Goal: Task Accomplishment & Management: Use online tool/utility

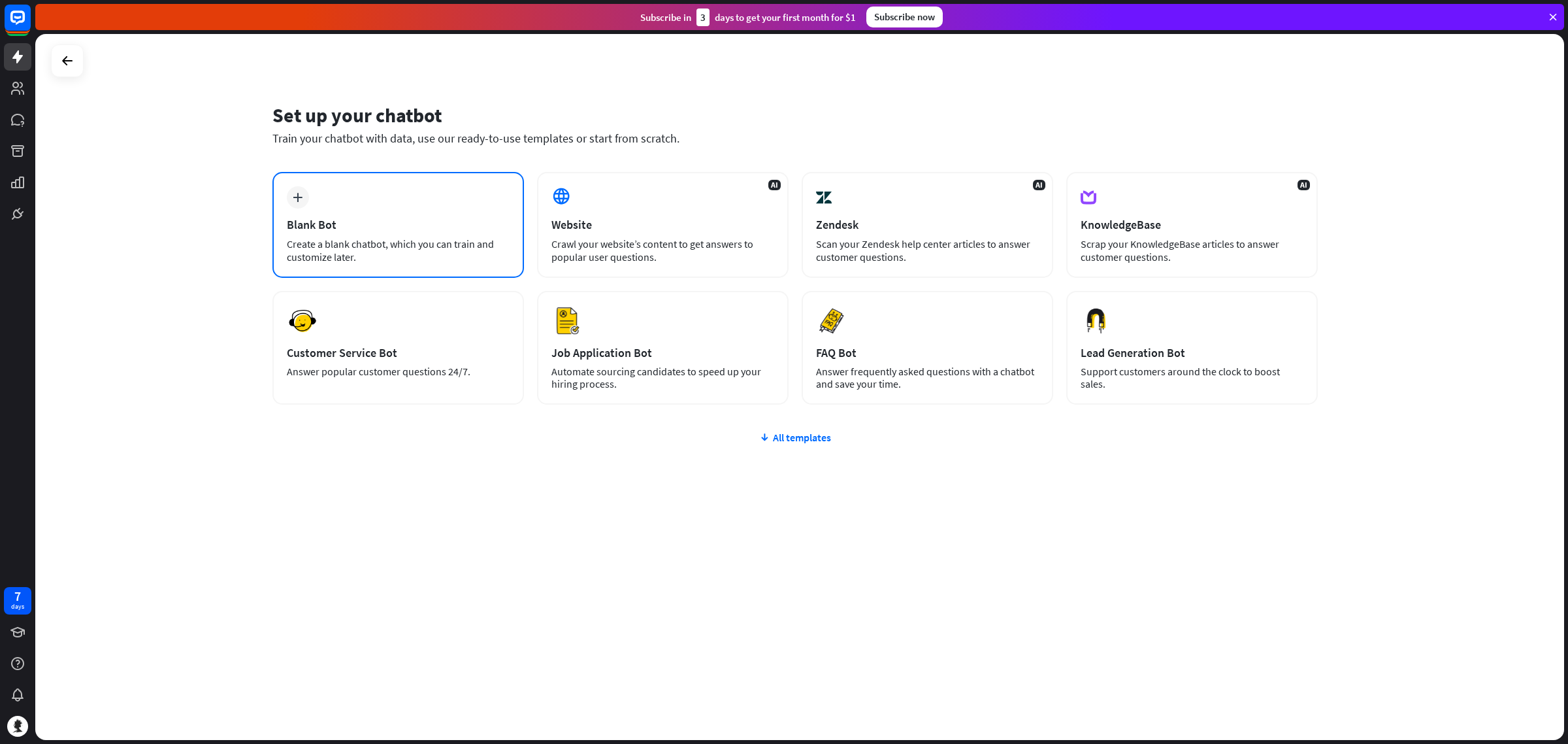
click at [420, 230] on div "Blank Bot" at bounding box center [398, 224] width 223 height 15
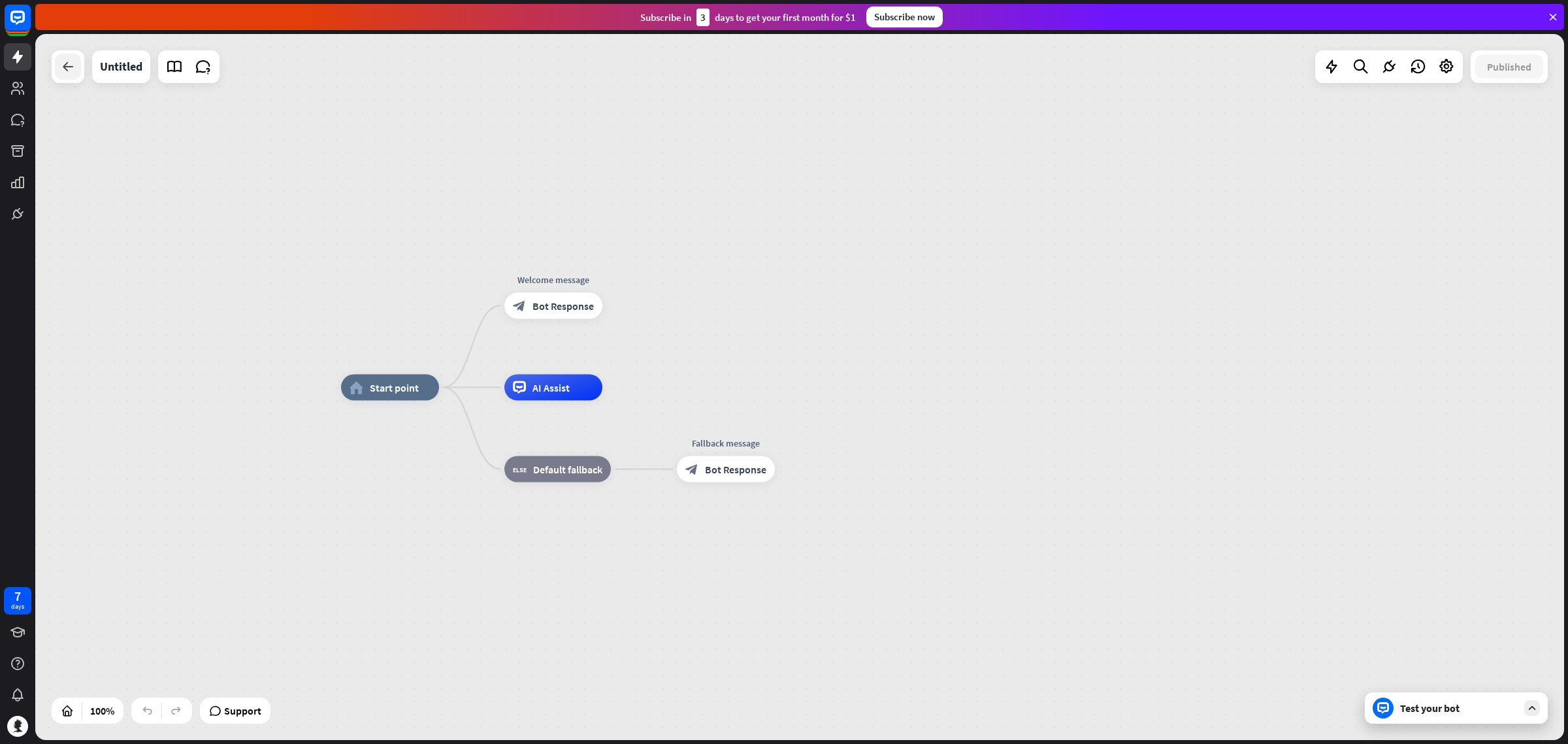
click at [65, 73] on icon at bounding box center [67, 66] width 15 height 15
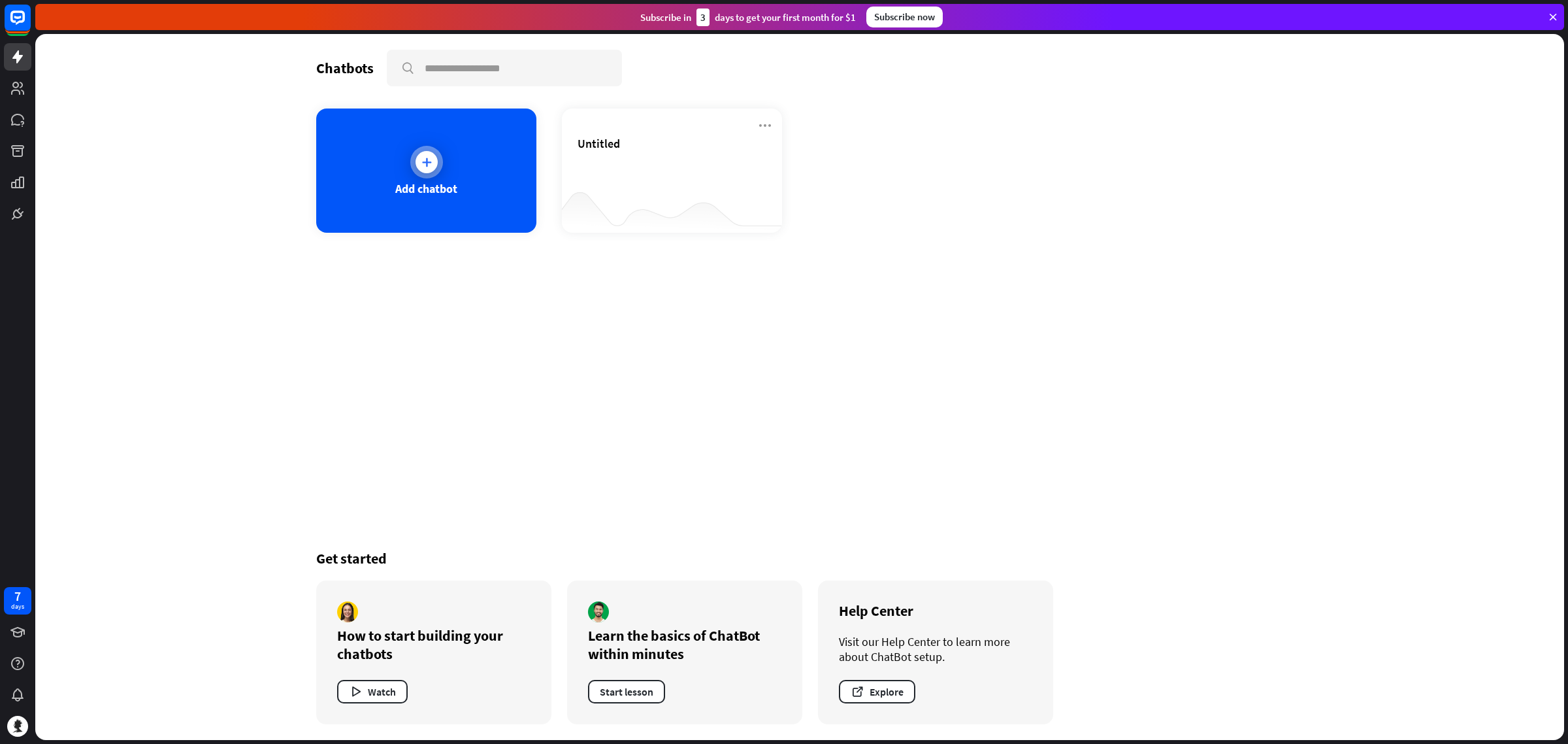
click at [416, 157] on div at bounding box center [426, 162] width 23 height 23
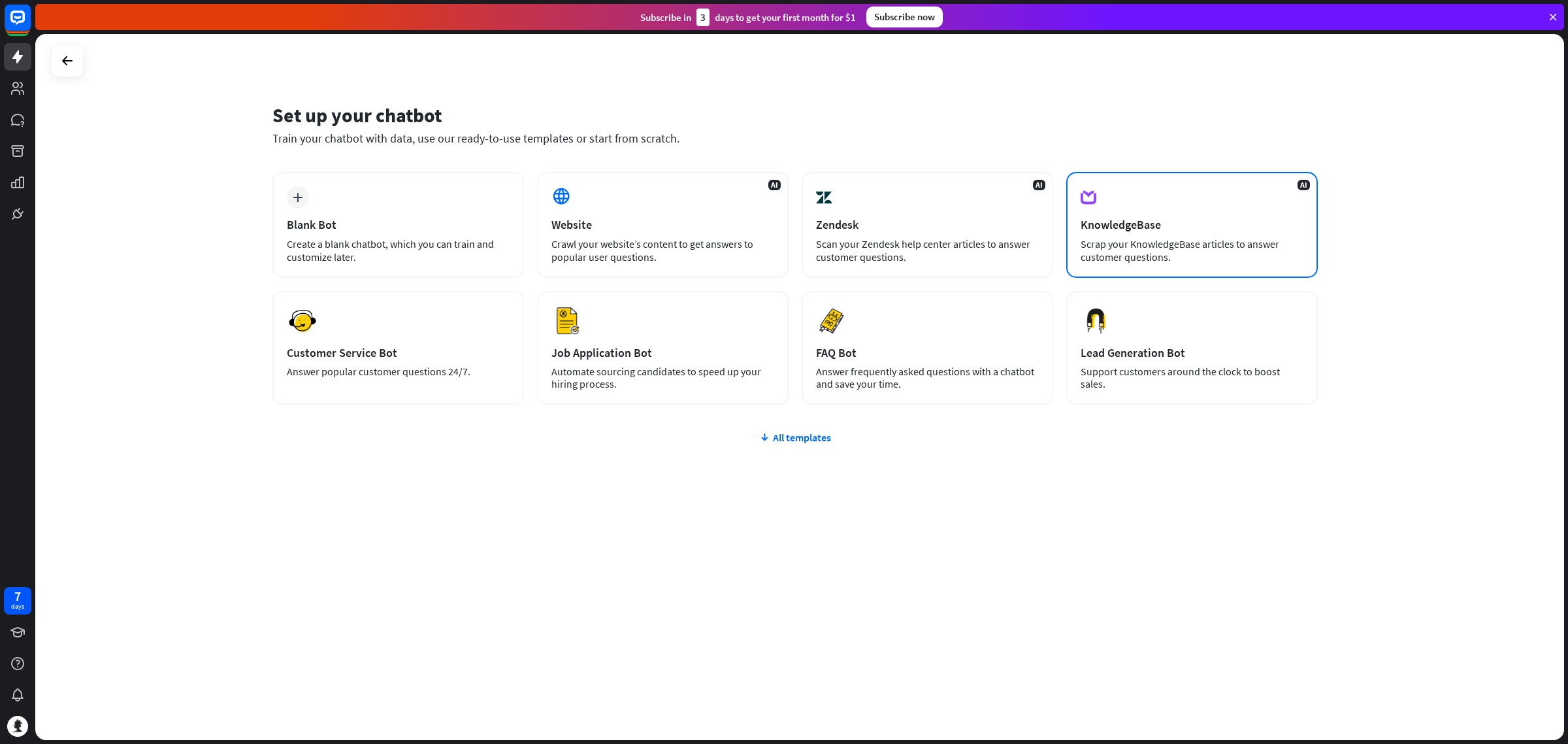
click at [1157, 238] on div "Scrap your KnowledgeBase articles to answer customer questions." at bounding box center [1193, 250] width 223 height 26
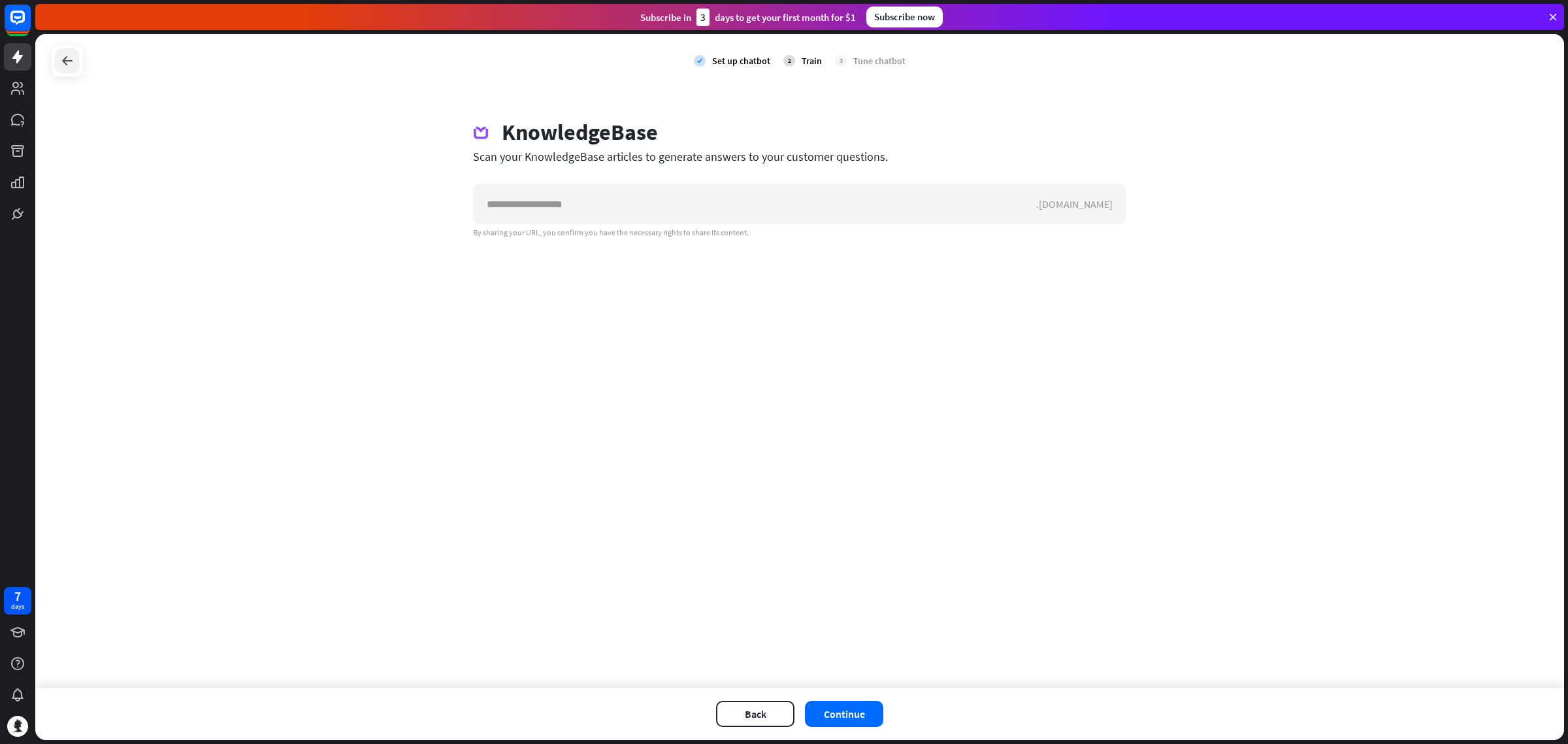
click at [63, 55] on icon at bounding box center [67, 60] width 15 height 15
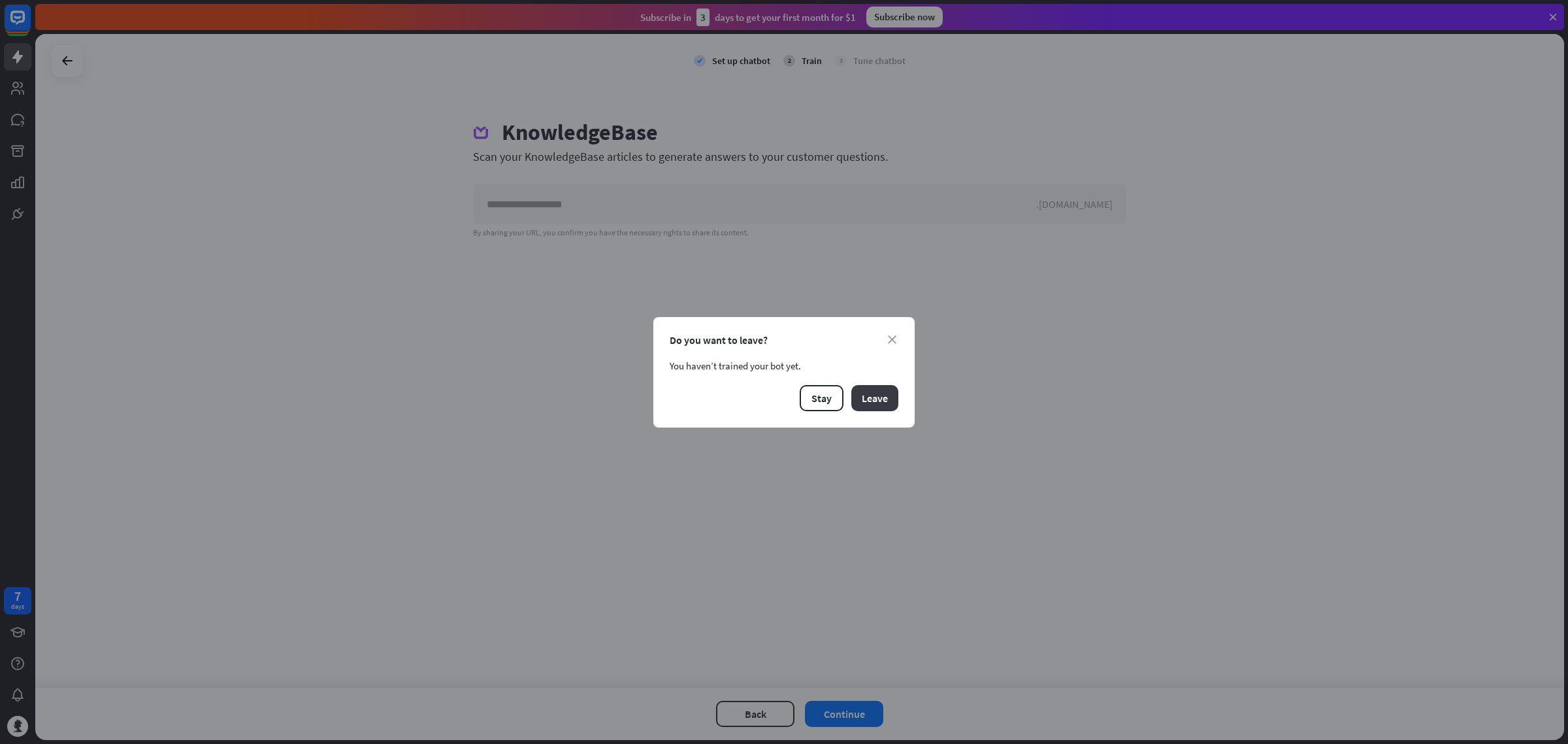
click at [889, 397] on button "Leave" at bounding box center [875, 397] width 47 height 26
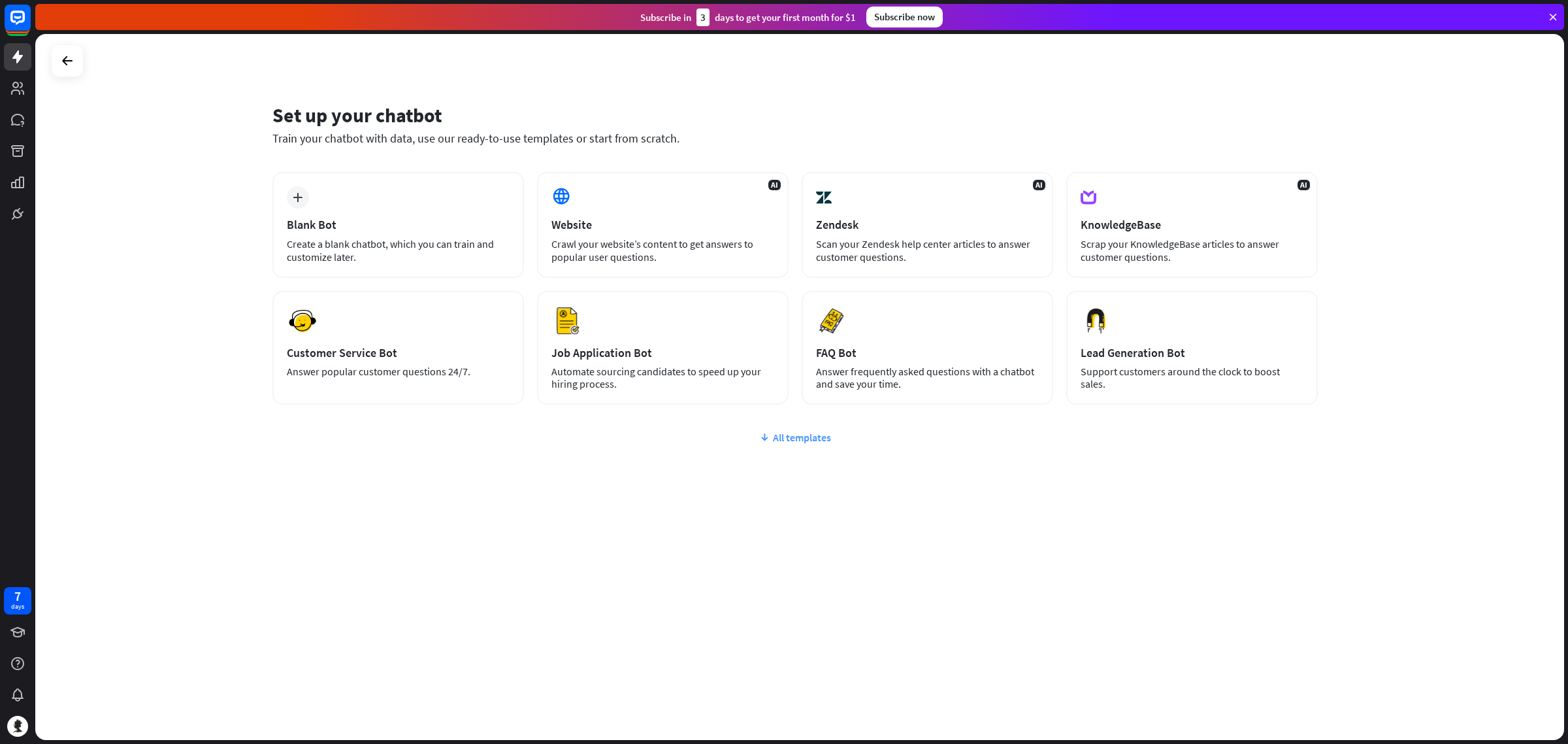
click at [802, 436] on div "All templates" at bounding box center [794, 437] width 1046 height 13
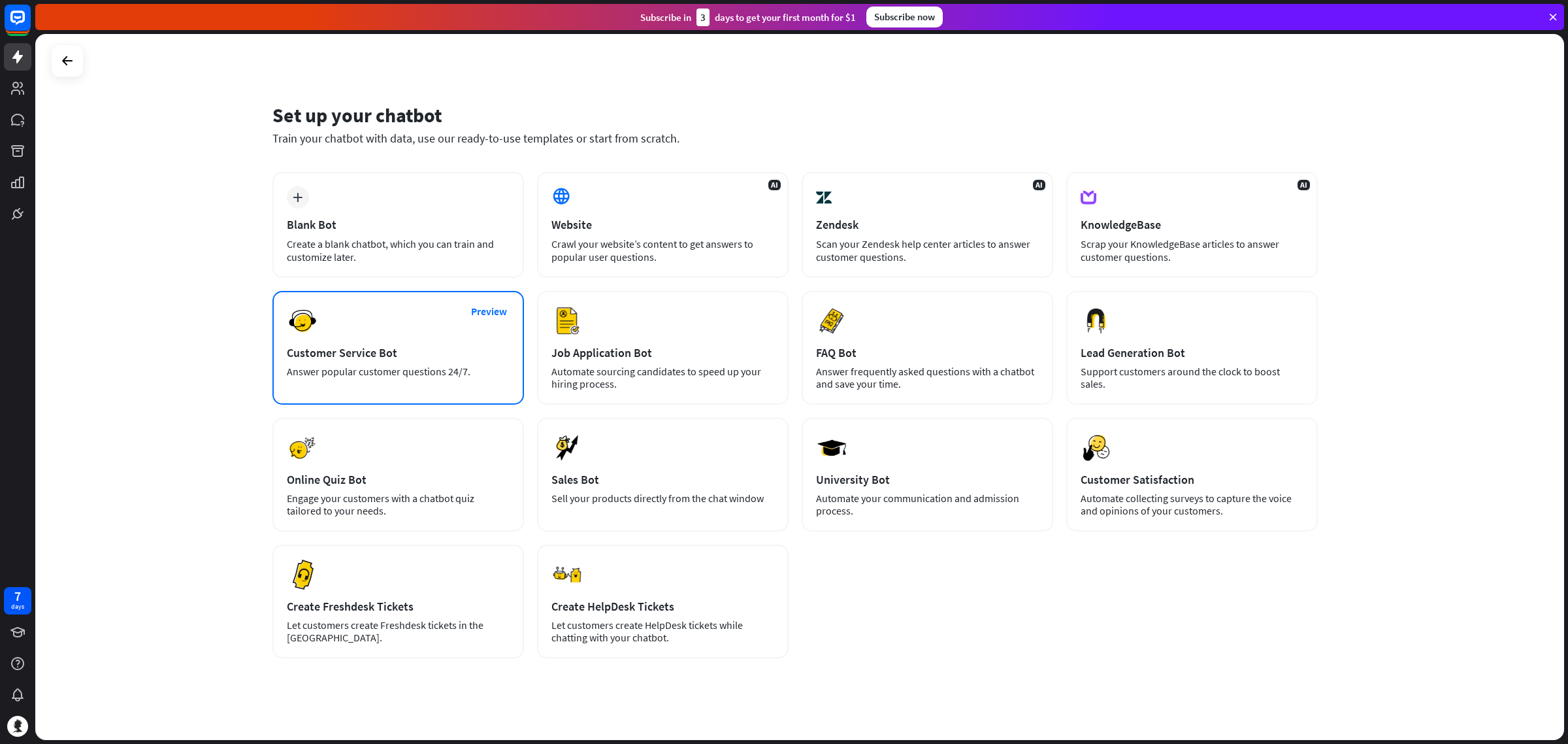
click at [389, 371] on div "Answer popular customer questions 24/7." at bounding box center [398, 372] width 223 height 13
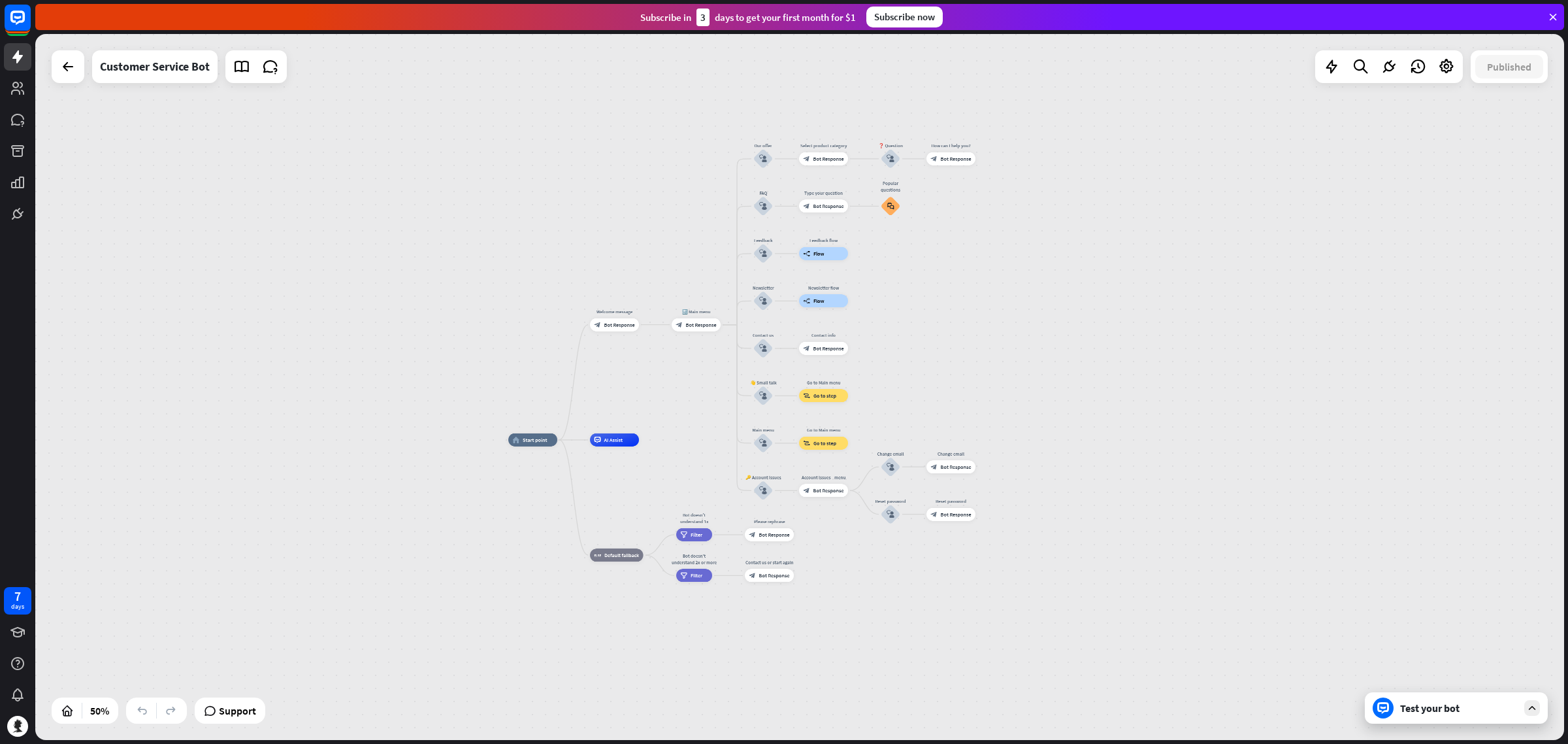
drag, startPoint x: 657, startPoint y: 207, endPoint x: 663, endPoint y: 252, distance: 45.4
click at [663, 252] on div "home_2 Start point Welcome message block_bot_response Bot Response 🔙 Main menu …" at bounding box center [800, 387] width 1529 height 706
click at [238, 66] on icon at bounding box center [241, 66] width 17 height 17
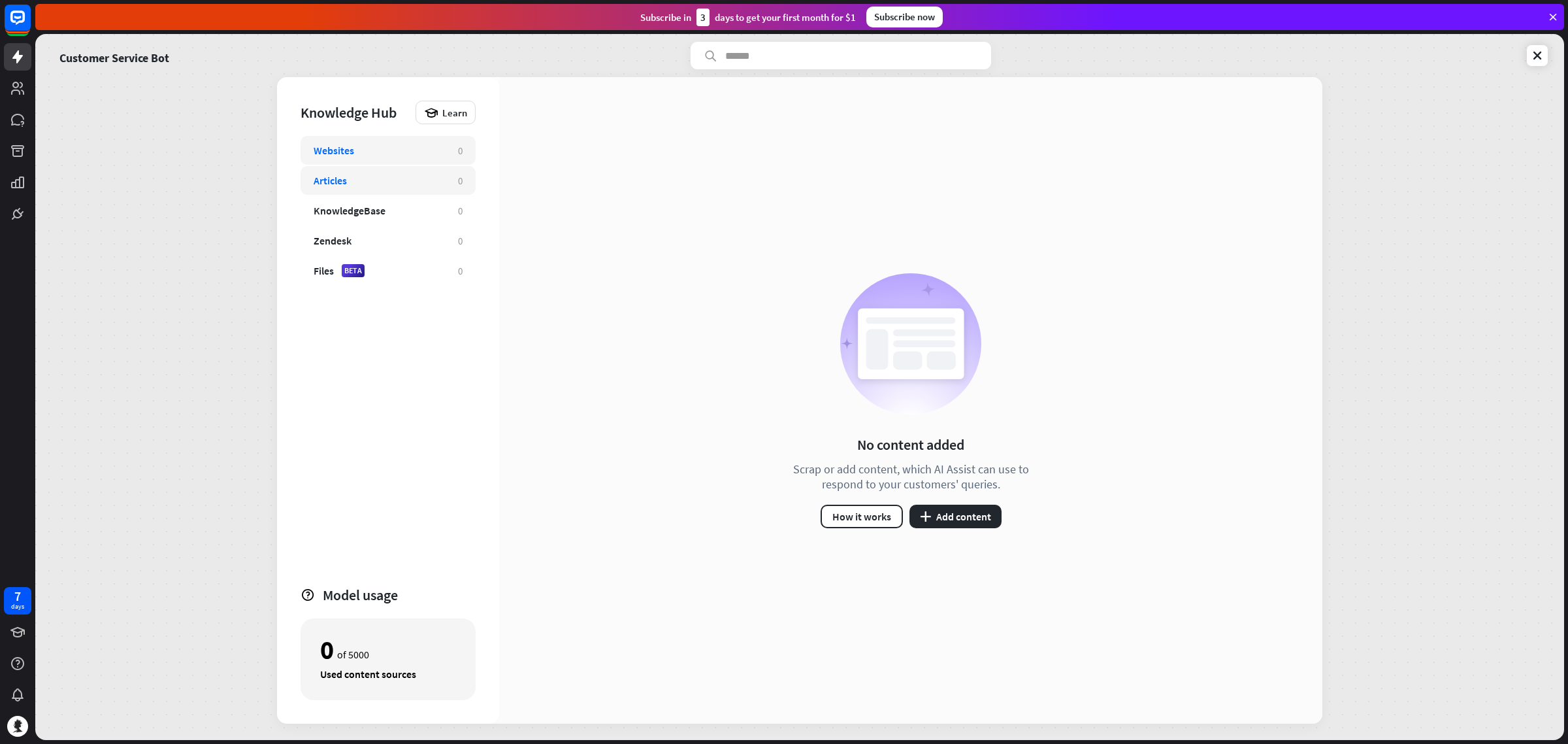
click at [321, 174] on div "Articles" at bounding box center [330, 181] width 34 height 13
click at [379, 210] on div "KnowledgeBase" at bounding box center [349, 210] width 72 height 13
click at [959, 511] on button "plus Add content" at bounding box center [956, 516] width 93 height 24
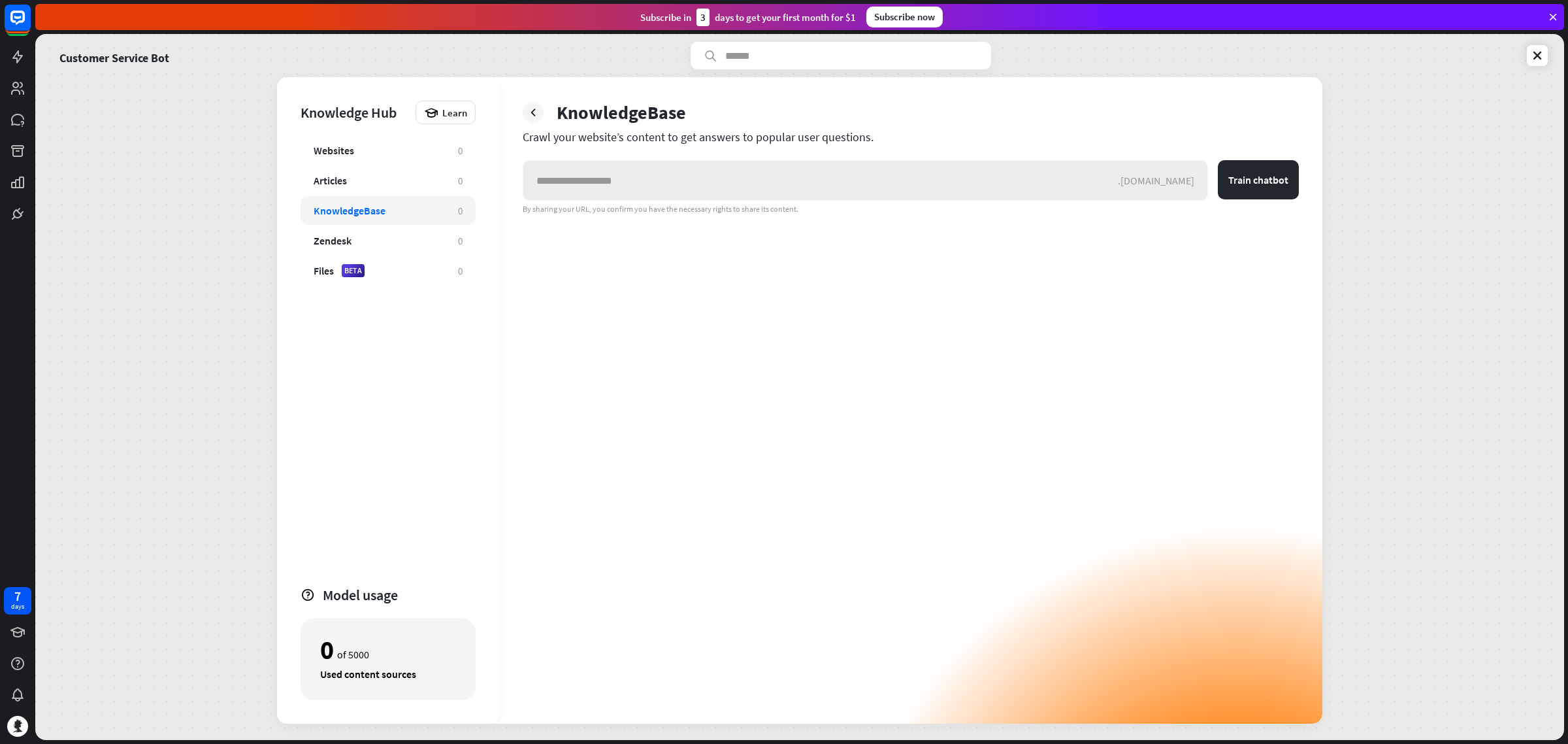
click at [717, 183] on input "text" at bounding box center [821, 180] width 595 height 39
click at [363, 155] on div "Websites" at bounding box center [379, 151] width 131 height 13
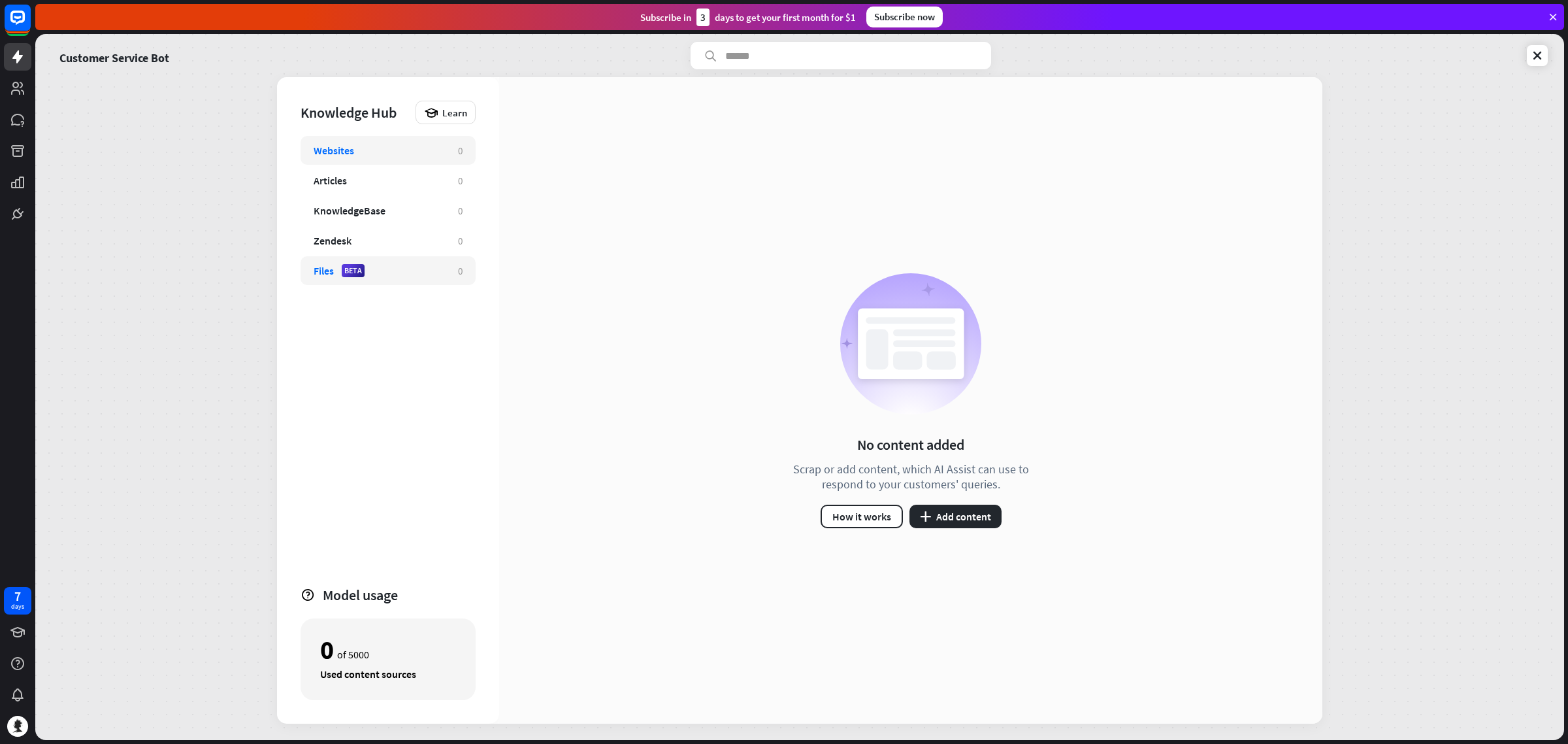
click at [396, 267] on div "Files BETA" at bounding box center [379, 270] width 131 height 13
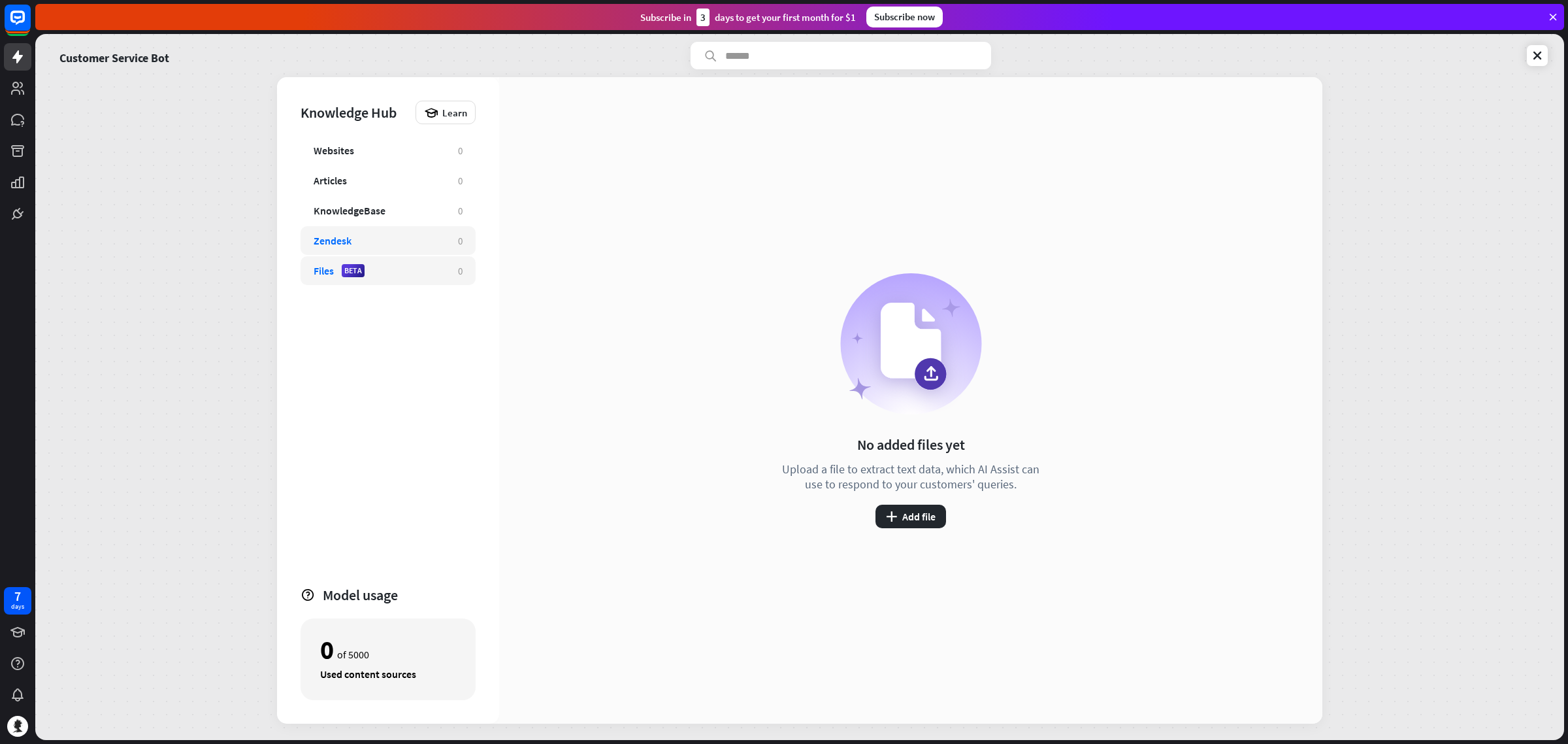
click at [377, 247] on div "Zendesk" at bounding box center [379, 240] width 131 height 13
